Goal: Transaction & Acquisition: Download file/media

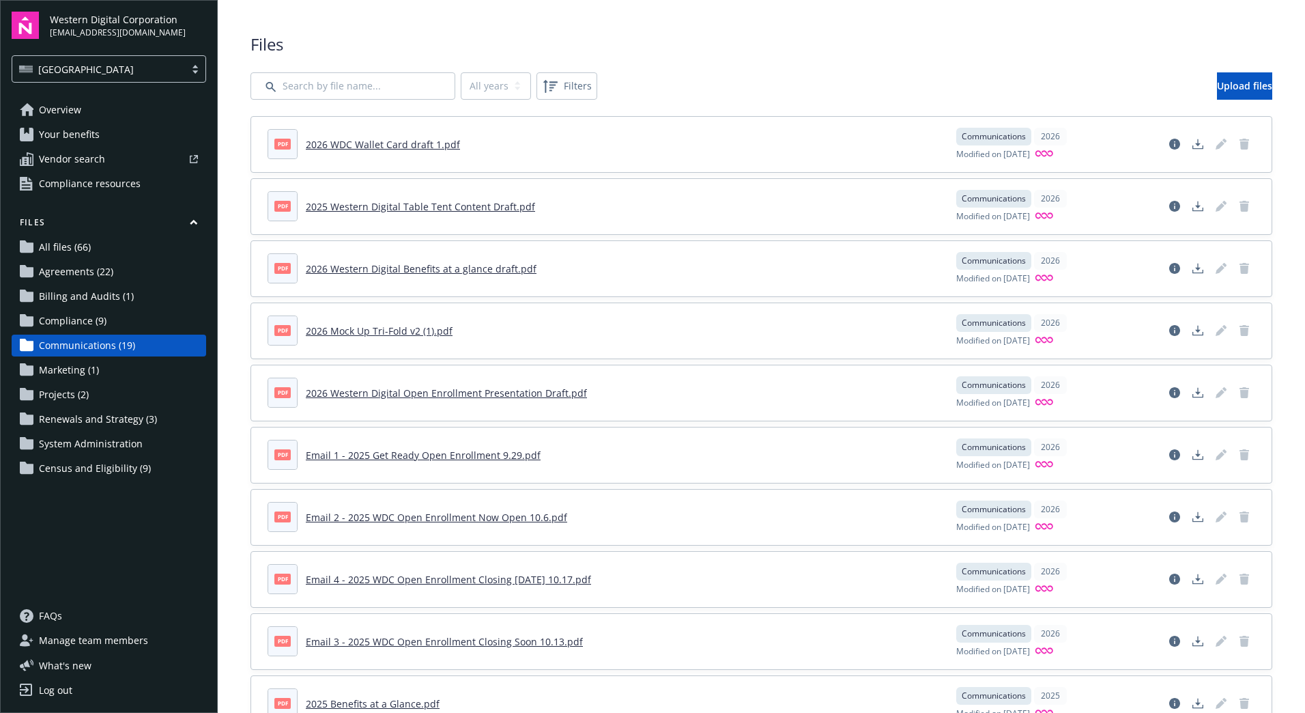
click at [379, 329] on link "2026 Mock Up Tri-Fold v2 (1).pdf" at bounding box center [379, 330] width 147 height 13
click at [401, 267] on link "2026 Western Digital Benefits at a glance draft.pdf" at bounding box center [421, 268] width 231 height 13
click at [429, 392] on link "2026 Western Digital Open Enrollment Presentation Draft.pdf" at bounding box center [446, 392] width 281 height 13
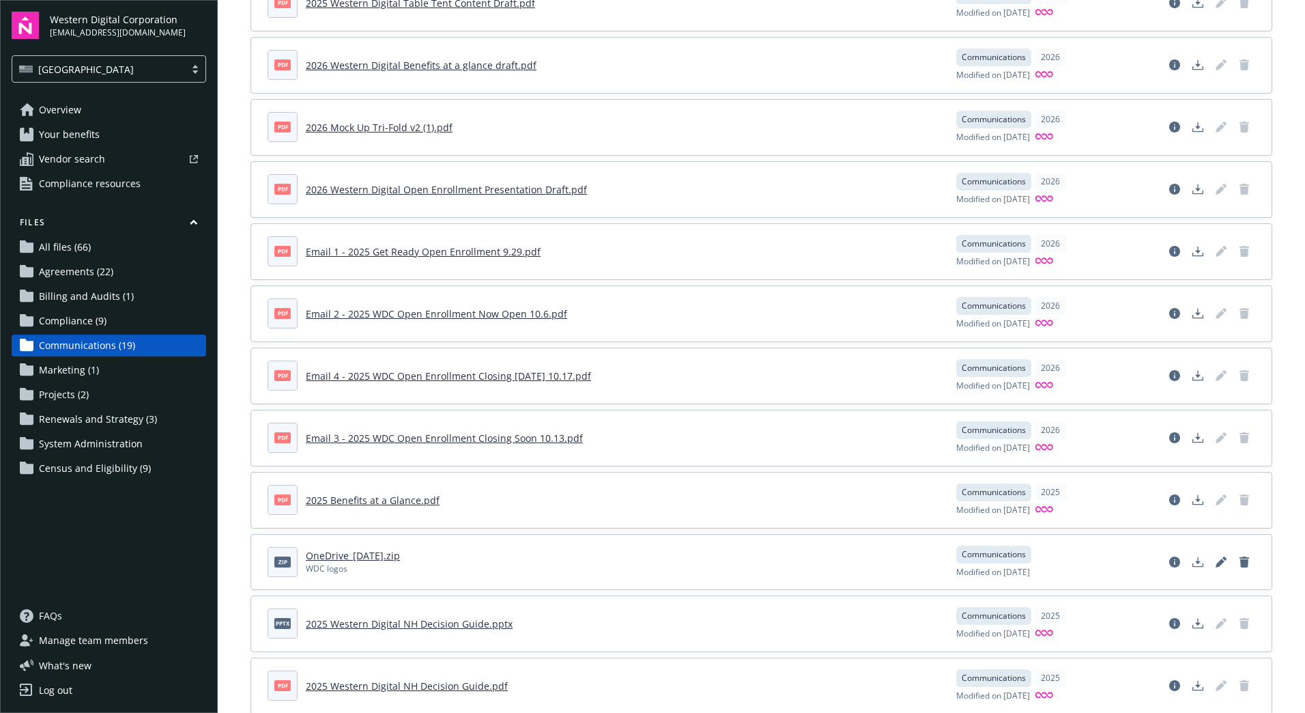
scroll to position [205, 0]
click at [453, 249] on link "Email 1 - 2025 Get Ready Open Enrollment 9.29.pdf" at bounding box center [423, 250] width 235 height 13
click at [511, 313] on link "Email 2 - 2025 WDC Open Enrollment Now Open 10.6.pdf" at bounding box center [436, 312] width 261 height 13
click at [416, 494] on link "2025 Benefits at a Glance.pdf" at bounding box center [373, 498] width 134 height 13
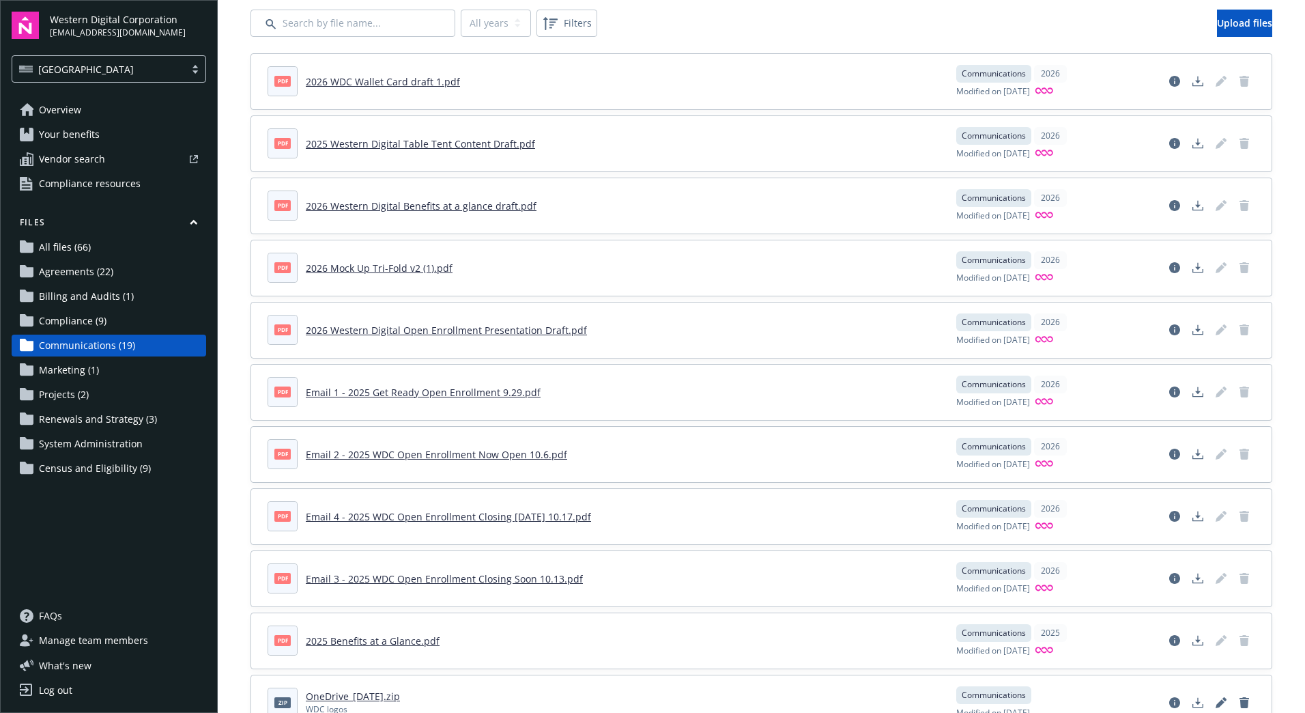
scroll to position [0, 0]
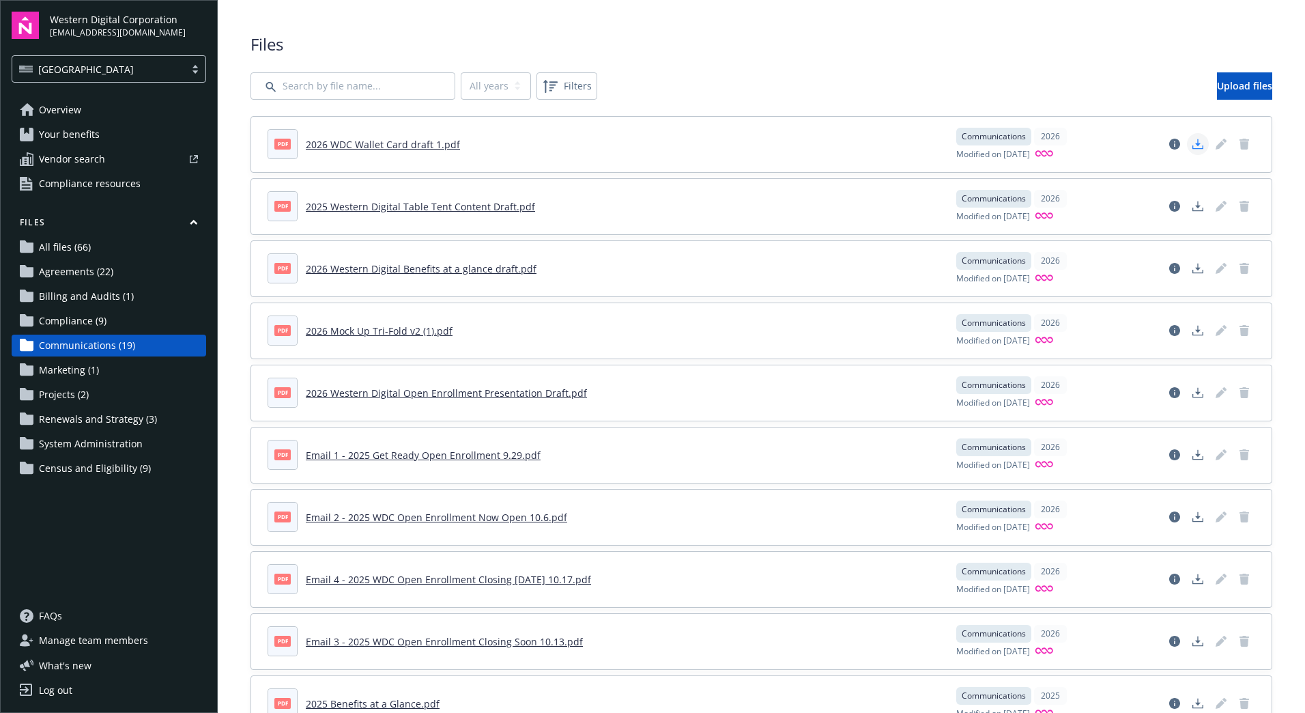
click at [1193, 141] on icon "Download document" at bounding box center [1198, 144] width 11 height 11
click at [1193, 201] on icon "Download document" at bounding box center [1198, 206] width 11 height 11
click at [1193, 266] on icon "Download document" at bounding box center [1198, 268] width 11 height 11
click at [1193, 390] on icon "Download document" at bounding box center [1198, 392] width 11 height 11
click at [1193, 451] on icon "Download document" at bounding box center [1198, 454] width 11 height 11
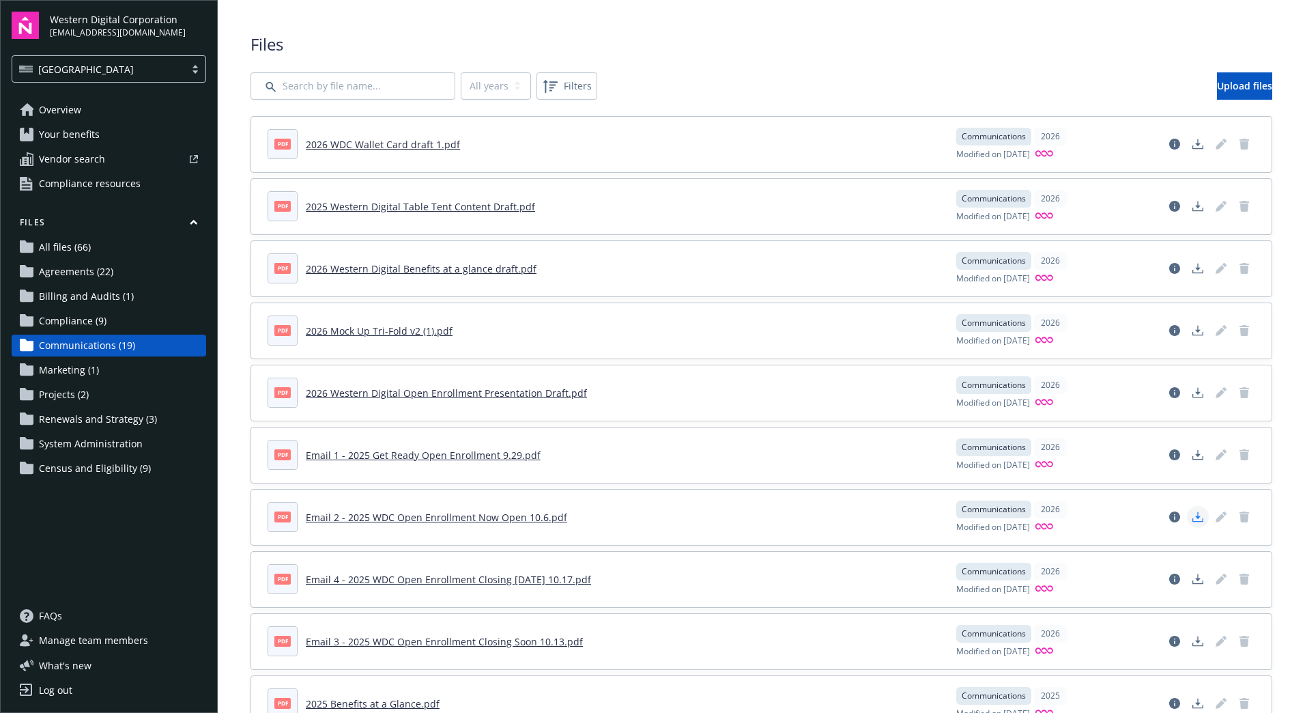
click at [1195, 516] on polygon "Download document" at bounding box center [1197, 516] width 5 height 8
click at [1193, 575] on icon "Download document" at bounding box center [1198, 578] width 11 height 11
click at [1187, 635] on link "Download document" at bounding box center [1198, 641] width 22 height 22
drag, startPoint x: 230, startPoint y: 554, endPoint x: 238, endPoint y: 554, distance: 7.5
click at [230, 554] on div "Files All years 2026 2025 Filters Upload files pdf 2026 WDC Wallet Card draft 1…" at bounding box center [762, 661] width 1088 height 1322
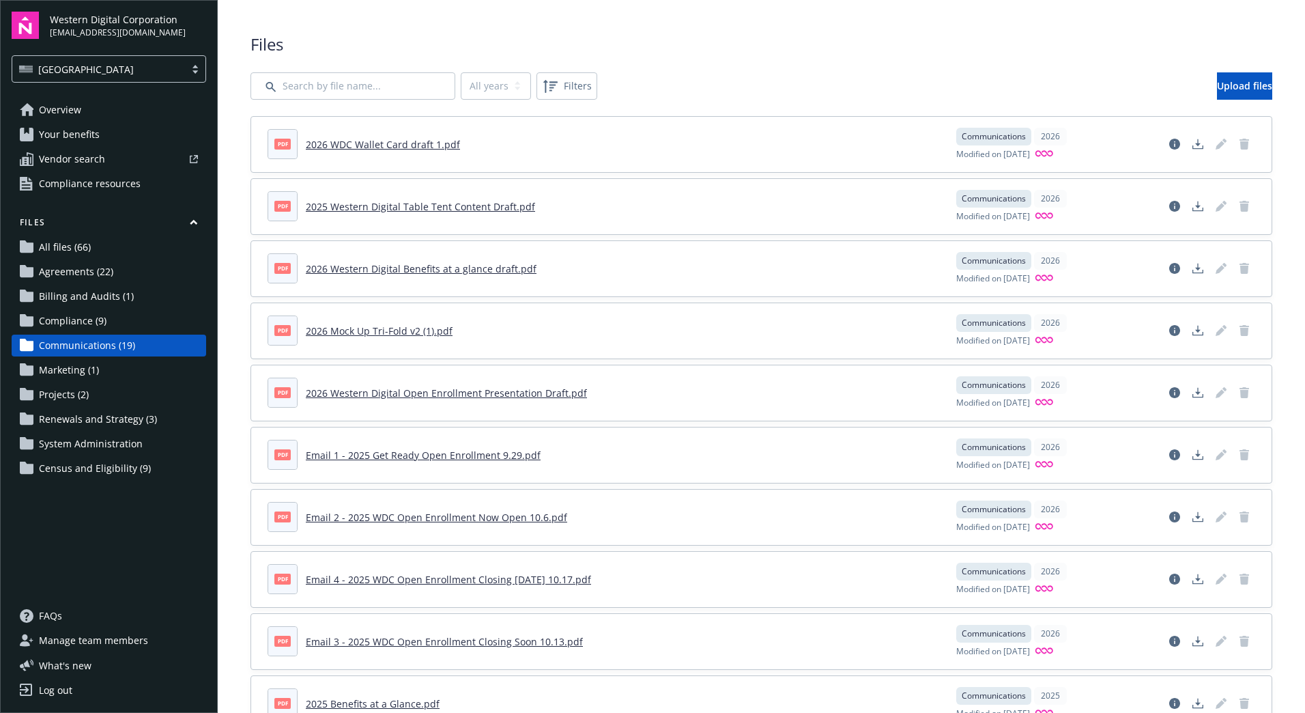
click at [827, 680] on div "pdf 2025 Benefits at a Glance.pdf Communications 2025 Modified on [DATE]" at bounding box center [761, 703] width 1021 height 55
click at [1193, 326] on icon "Download document" at bounding box center [1198, 330] width 11 height 11
click at [227, 617] on div "Files All years 2026 2025 Filters Upload files pdf 2026 WDC Wallet Card draft 1…" at bounding box center [762, 661] width 1088 height 1322
drag, startPoint x: 69, startPoint y: 687, endPoint x: 125, endPoint y: 664, distance: 60.6
click at [69, 687] on div "Log out" at bounding box center [55, 690] width 33 height 22
